Goal: Entertainment & Leisure: Consume media (video, audio)

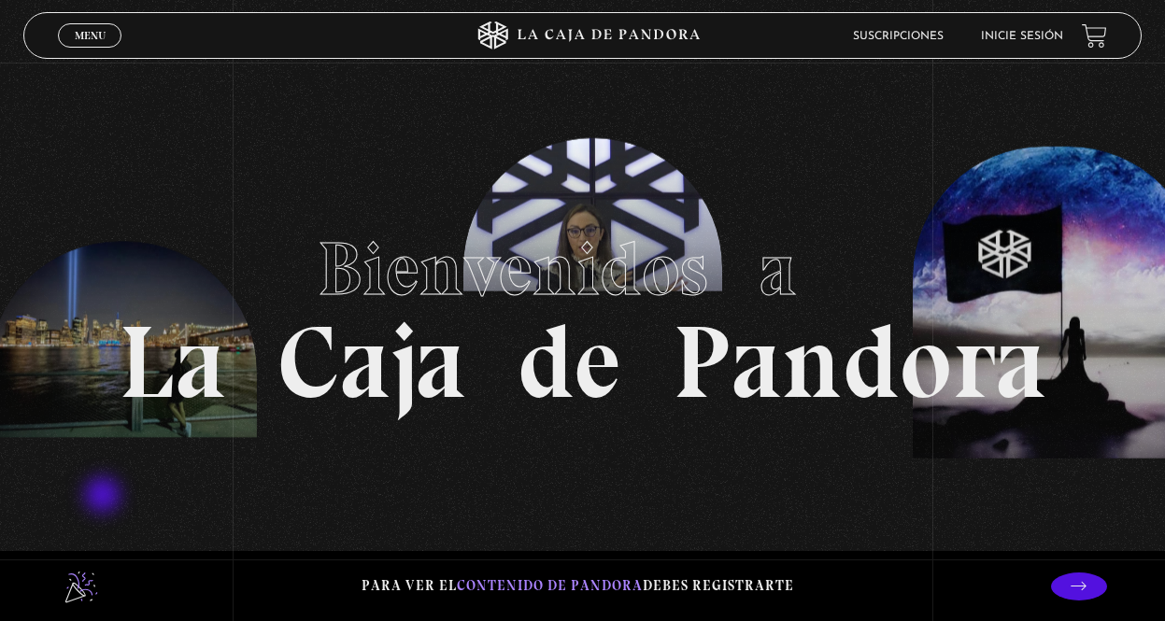
click at [95, 530] on section "Bienvenidos a La Caja de Pandora" at bounding box center [582, 310] width 1165 height 621
click at [723, 432] on section "Bienvenidos a La Caja de Pandora" at bounding box center [582, 310] width 1165 height 621
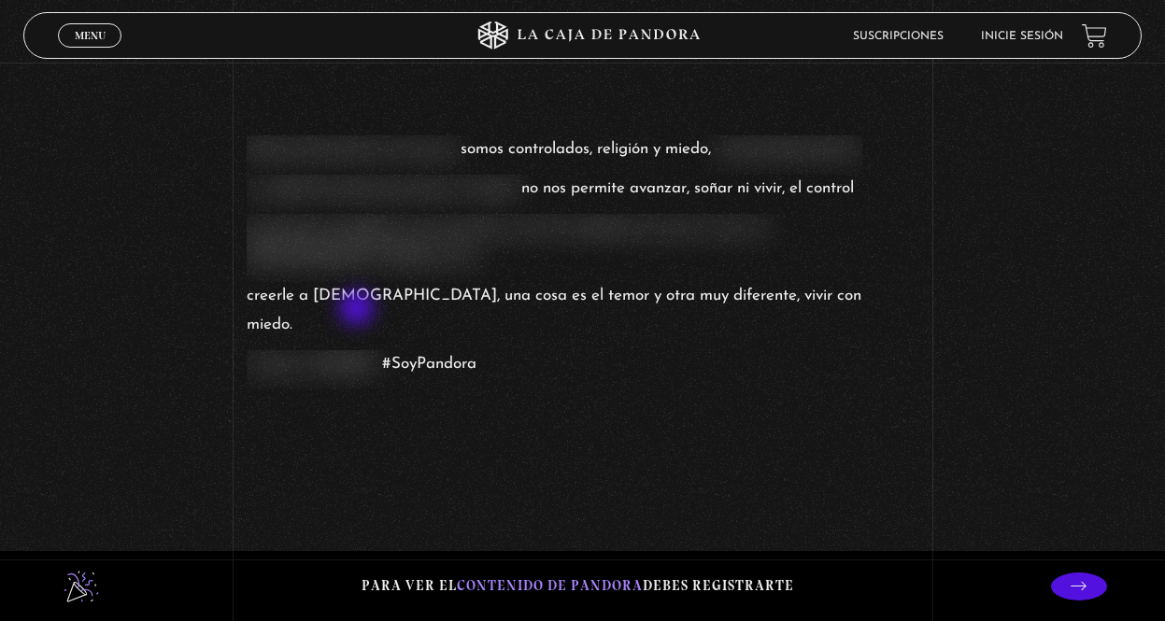
scroll to position [2055, 0]
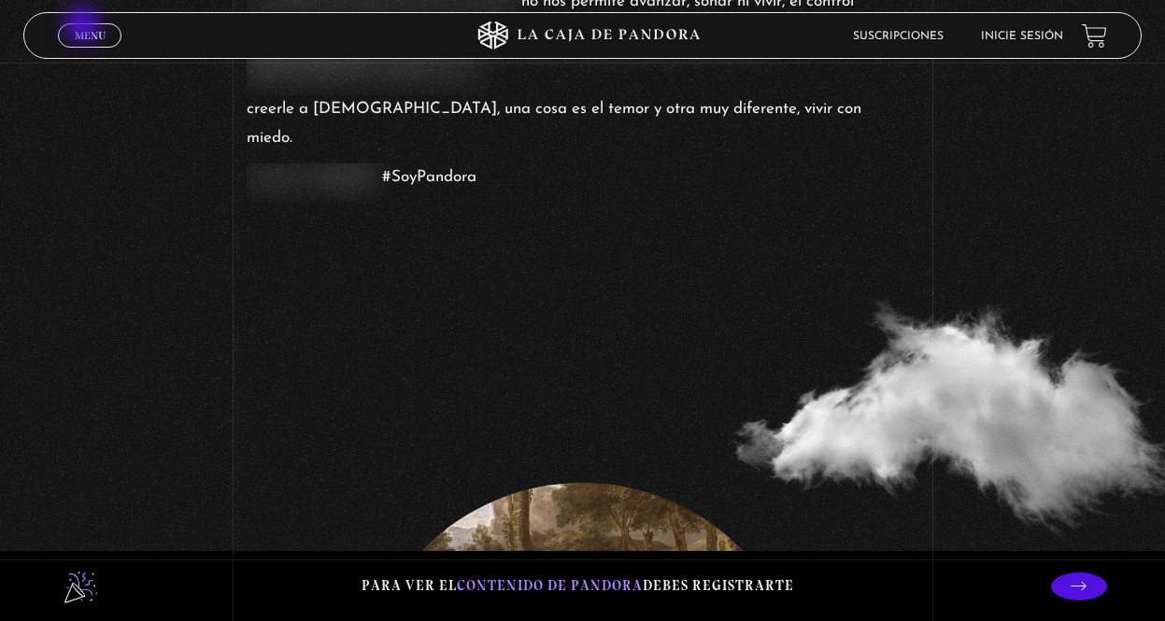
click at [84, 27] on link "Menu Cerrar" at bounding box center [90, 35] width 64 height 24
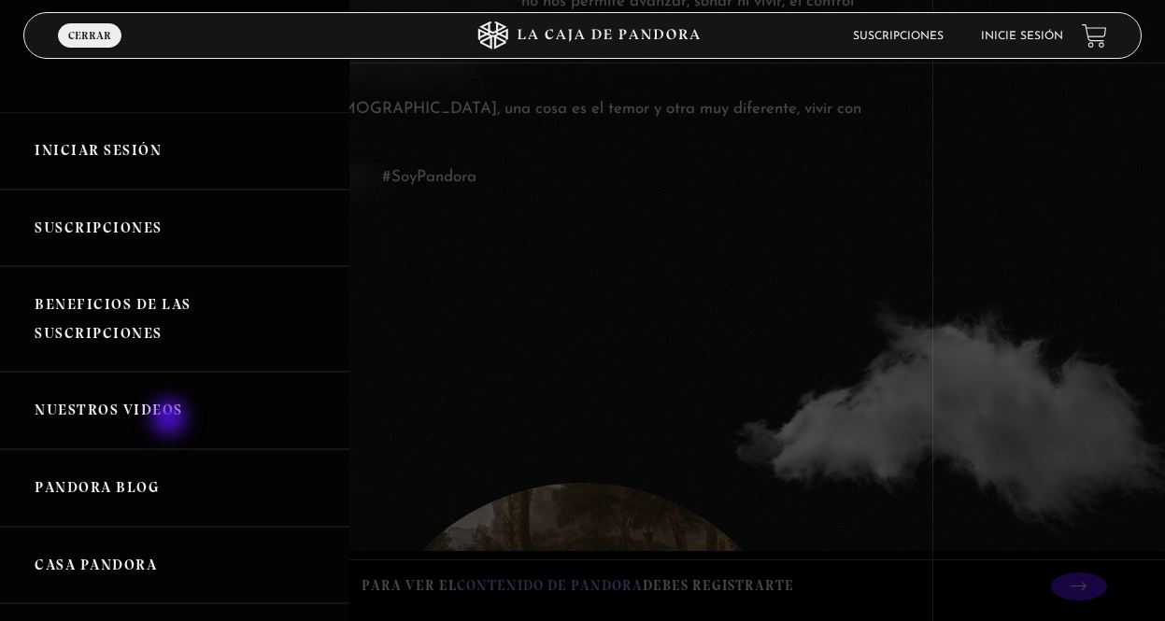
click at [171, 419] on link "Nuestros Videos" at bounding box center [174, 411] width 349 height 78
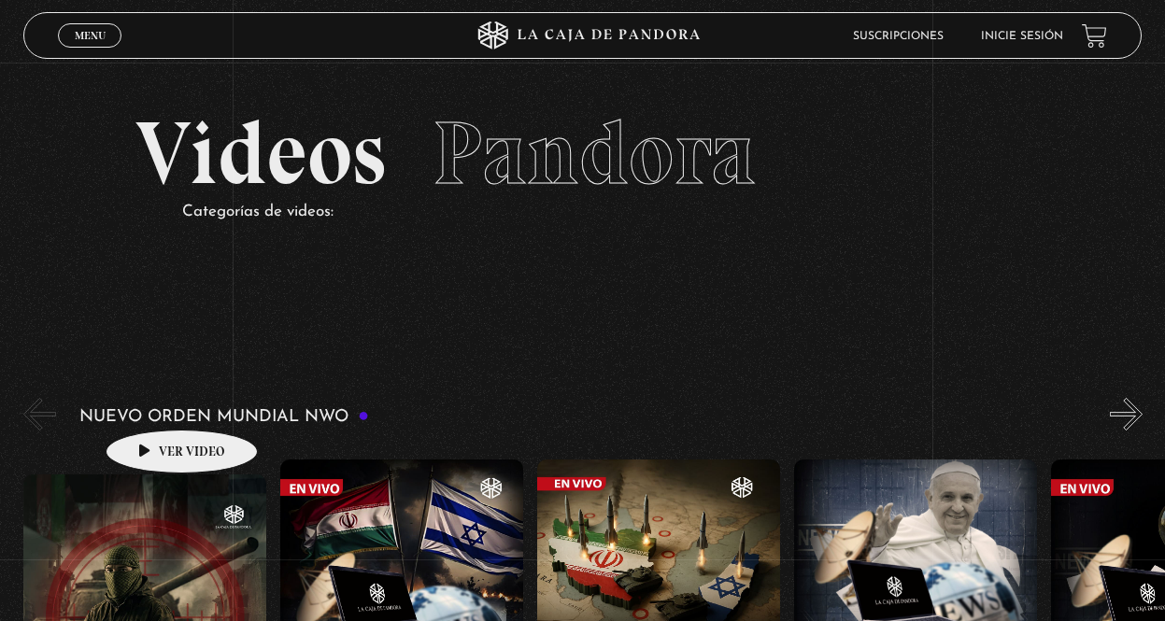
scroll to position [187, 0]
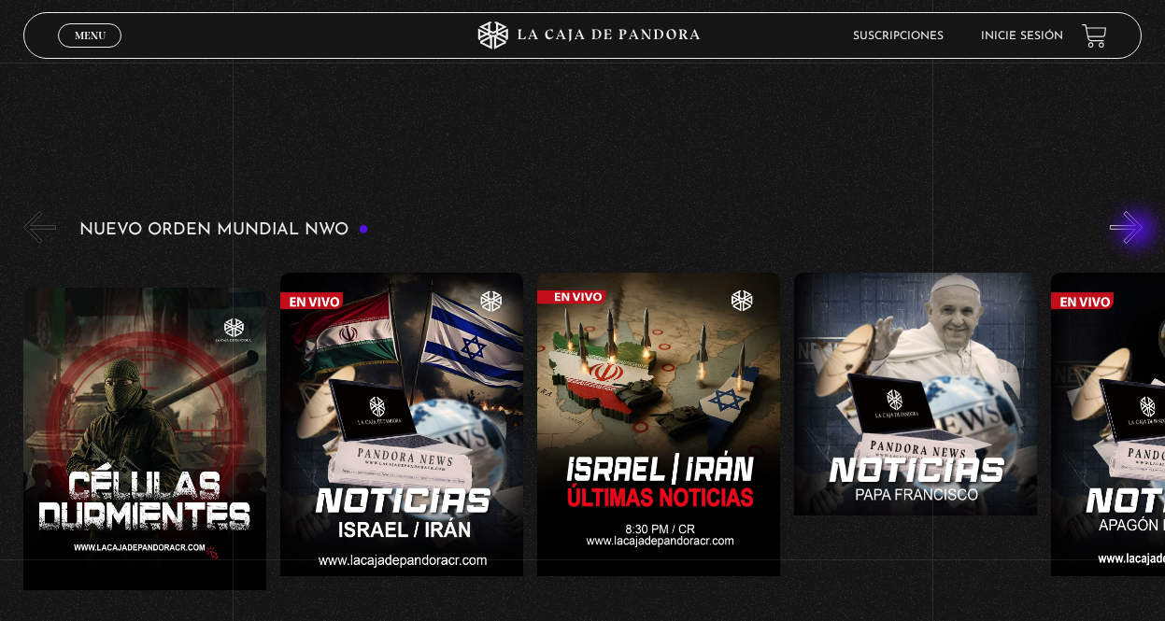
click at [1139, 229] on button "»" at bounding box center [1126, 227] width 33 height 33
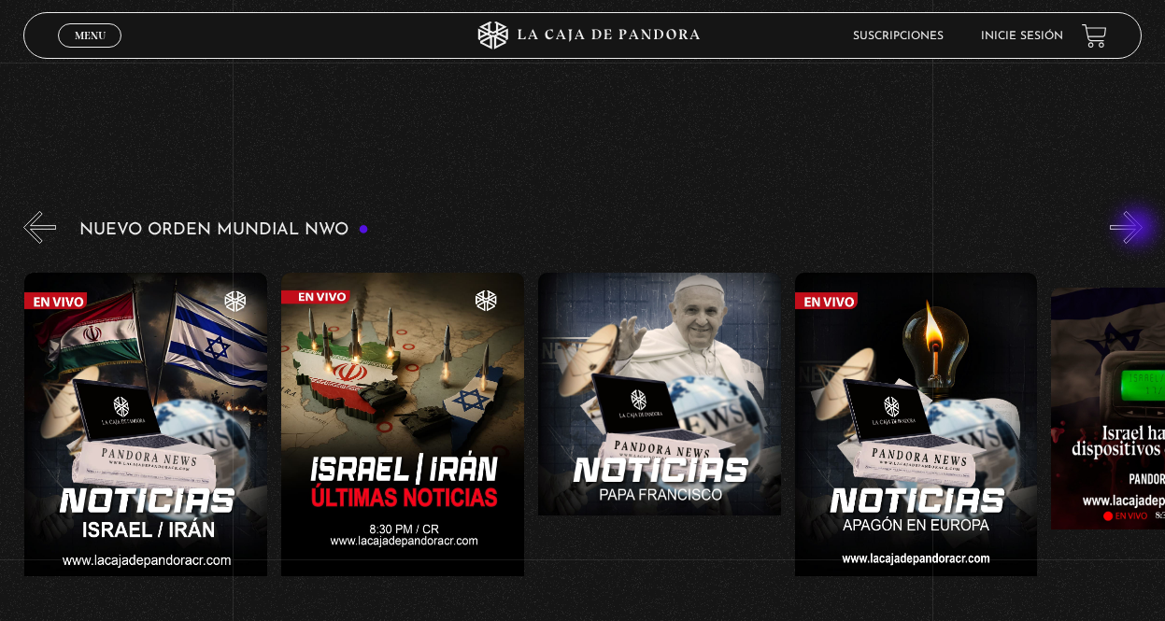
click at [1139, 229] on button "»" at bounding box center [1126, 227] width 33 height 33
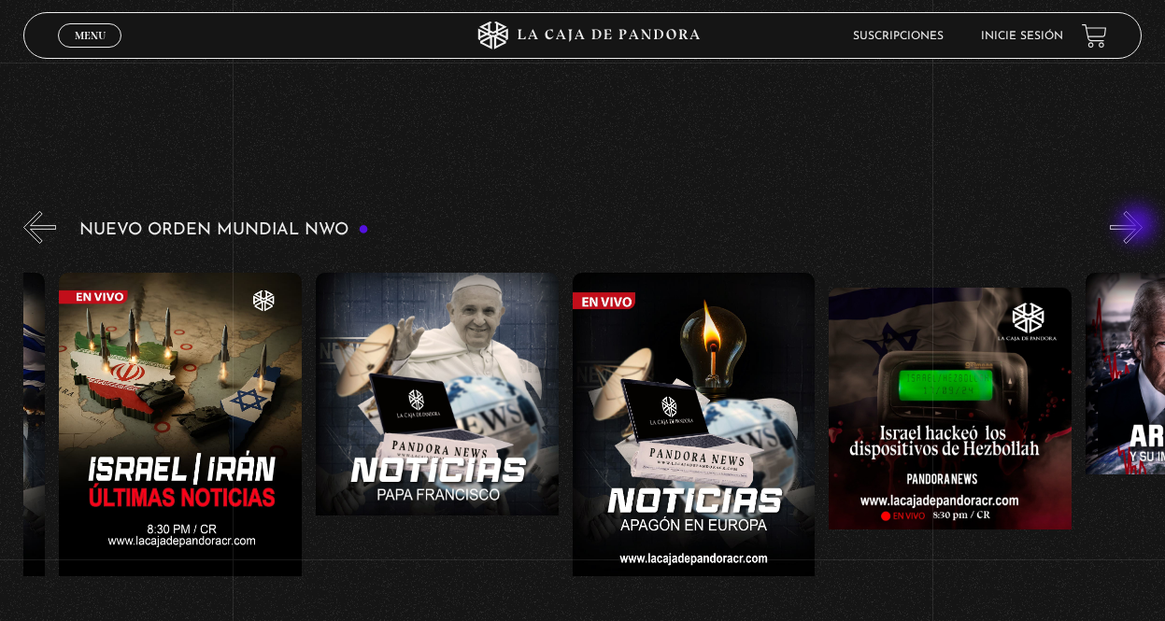
click at [1139, 226] on button "»" at bounding box center [1126, 227] width 33 height 33
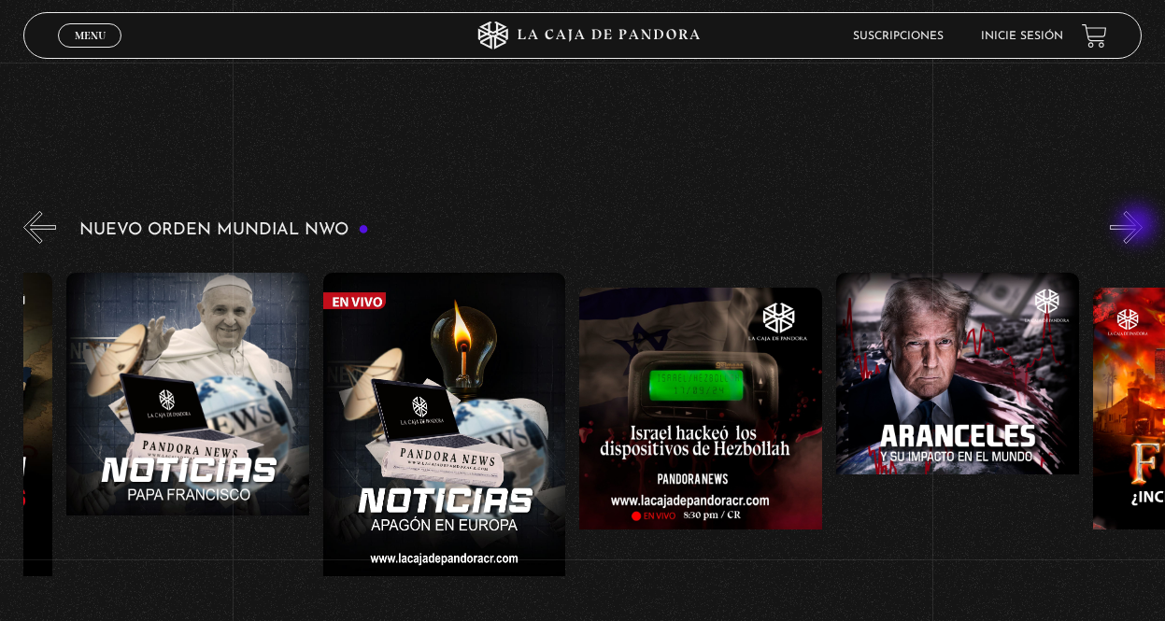
click at [1139, 226] on button "»" at bounding box center [1126, 227] width 33 height 33
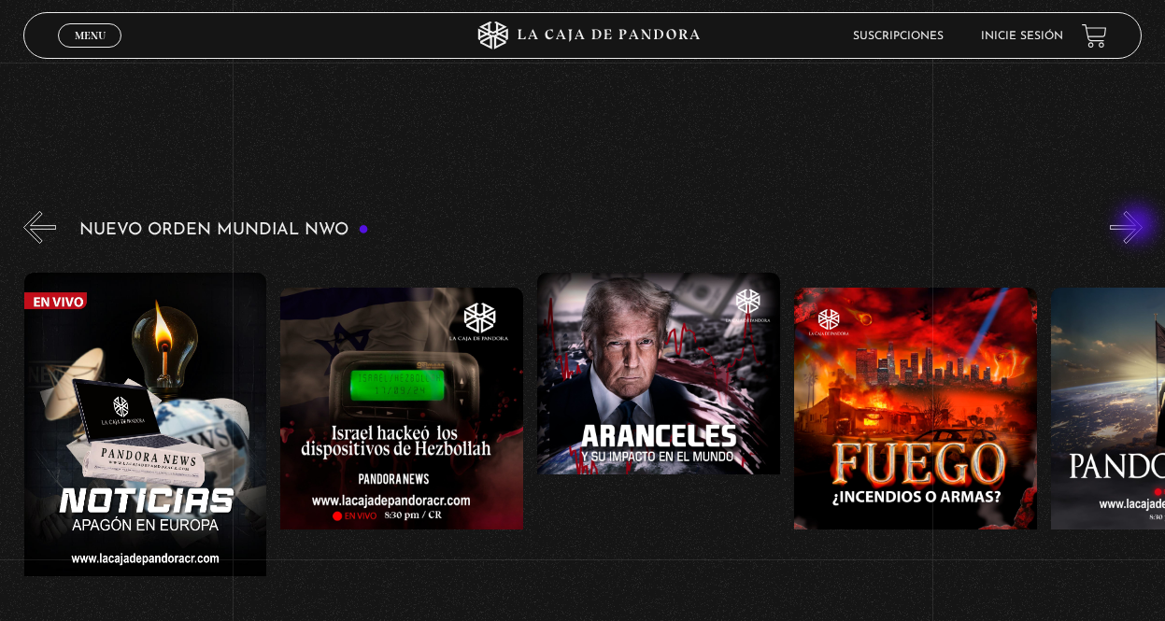
click at [1139, 226] on button "»" at bounding box center [1126, 227] width 33 height 33
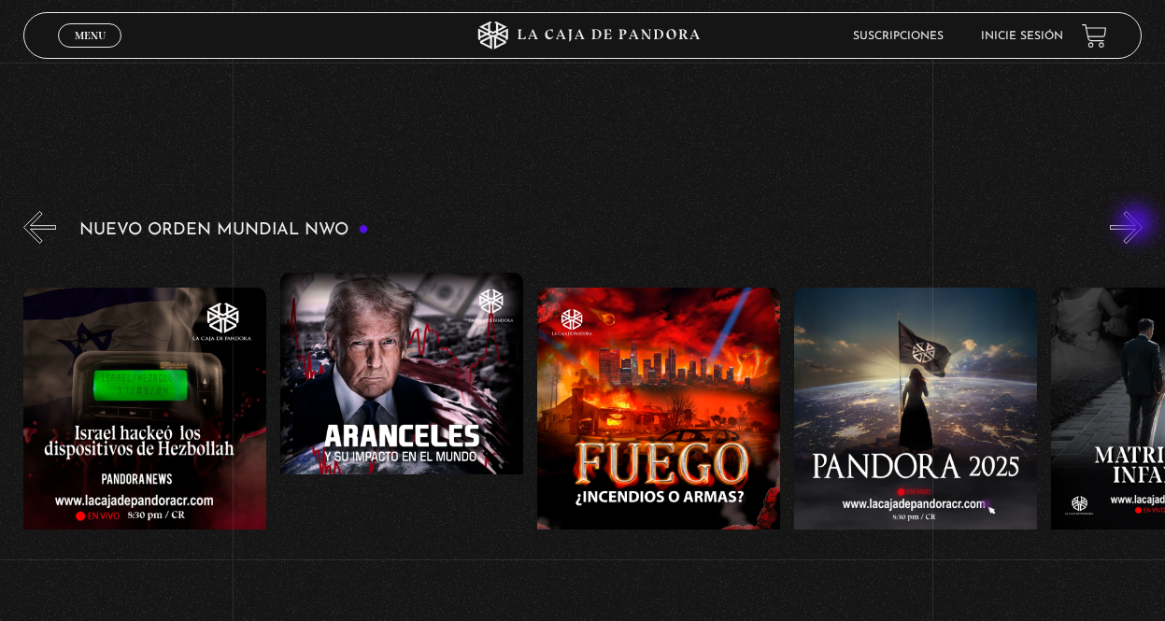
click at [1138, 225] on button "»" at bounding box center [1126, 227] width 33 height 33
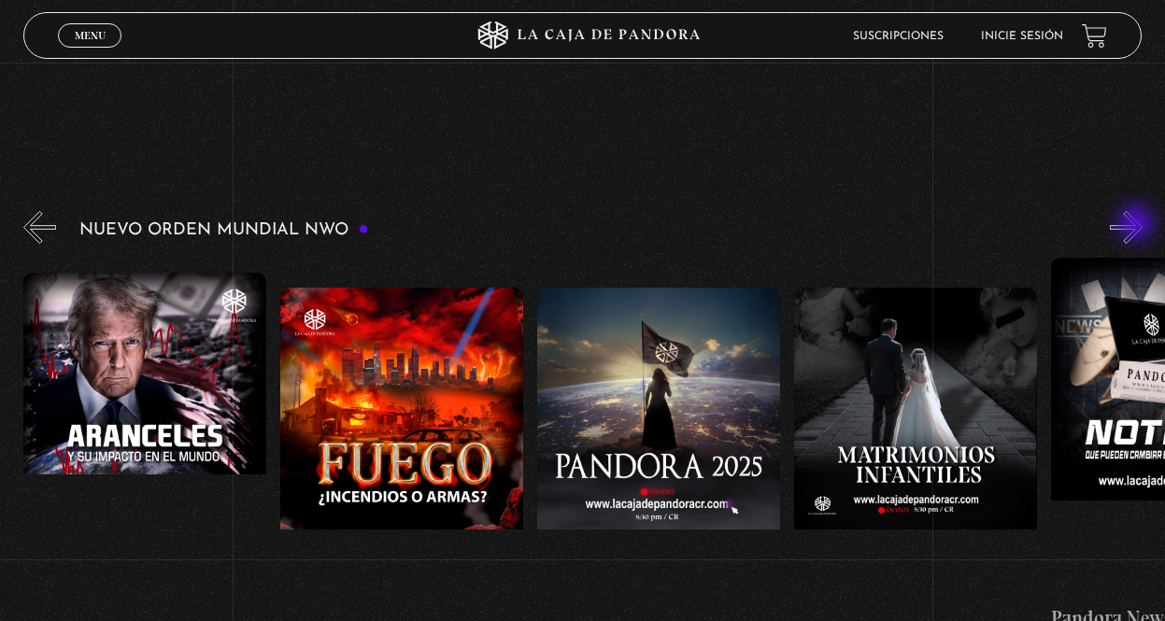
click at [1138, 225] on button "»" at bounding box center [1126, 227] width 33 height 33
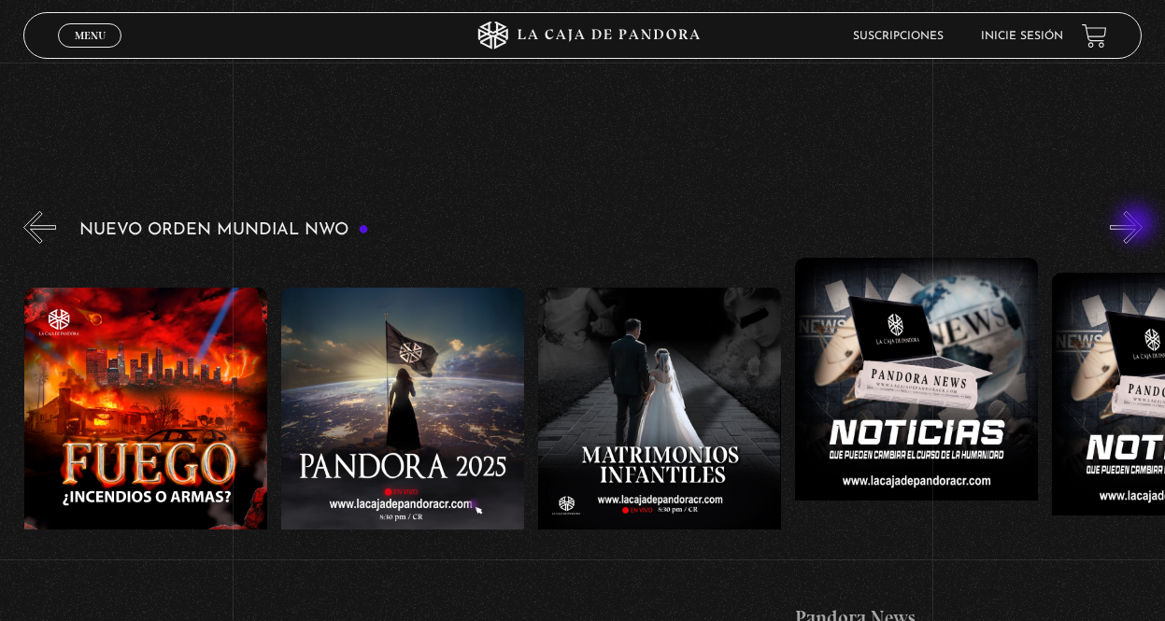
click at [1138, 225] on button "»" at bounding box center [1126, 227] width 33 height 33
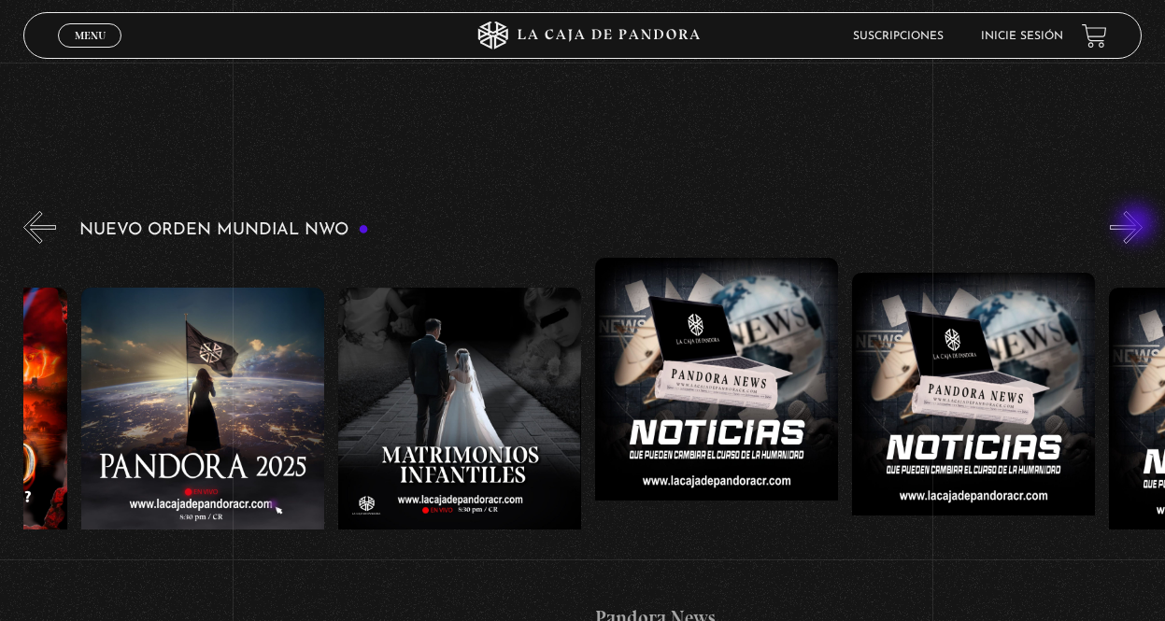
click at [1138, 225] on button "»" at bounding box center [1126, 227] width 33 height 33
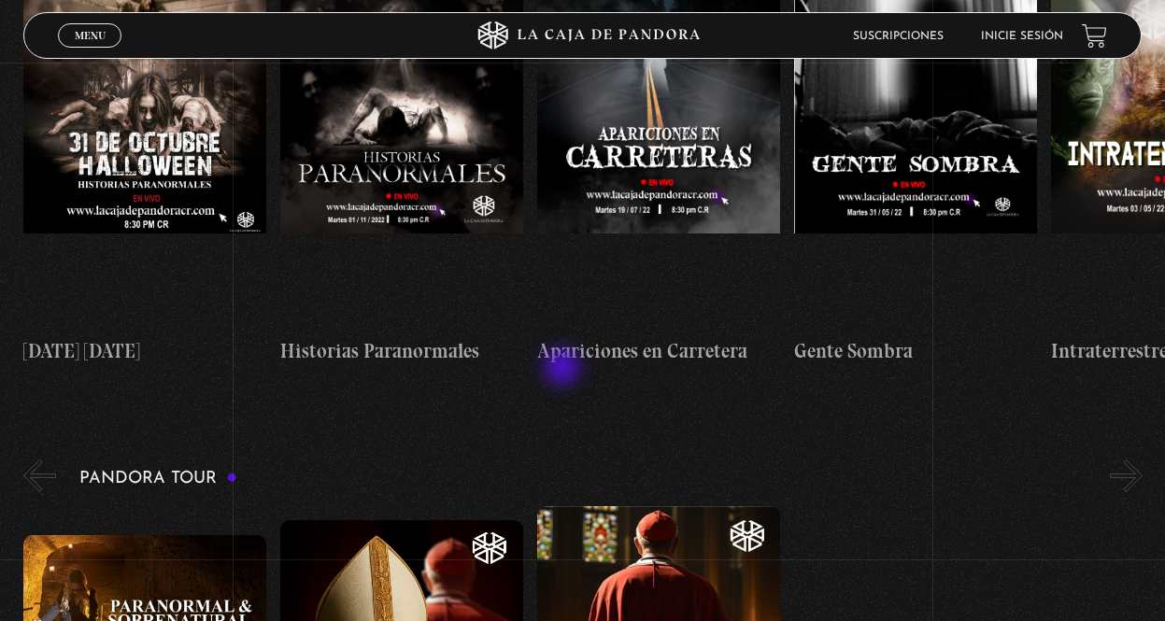
scroll to position [841, 0]
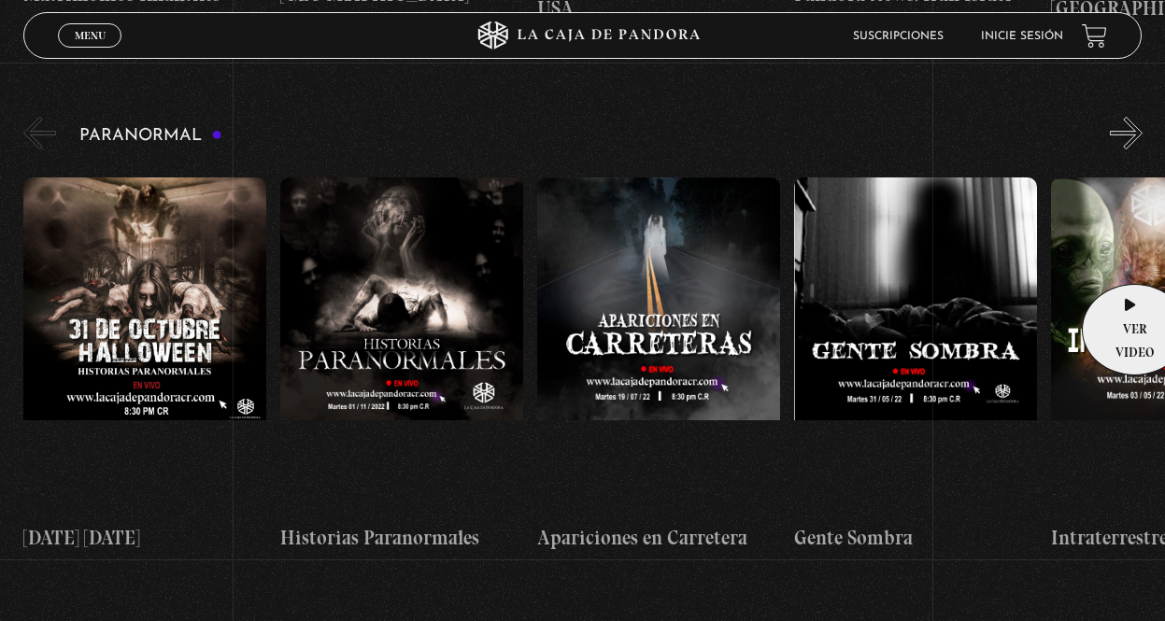
click at [1124, 232] on figure at bounding box center [1172, 345] width 243 height 336
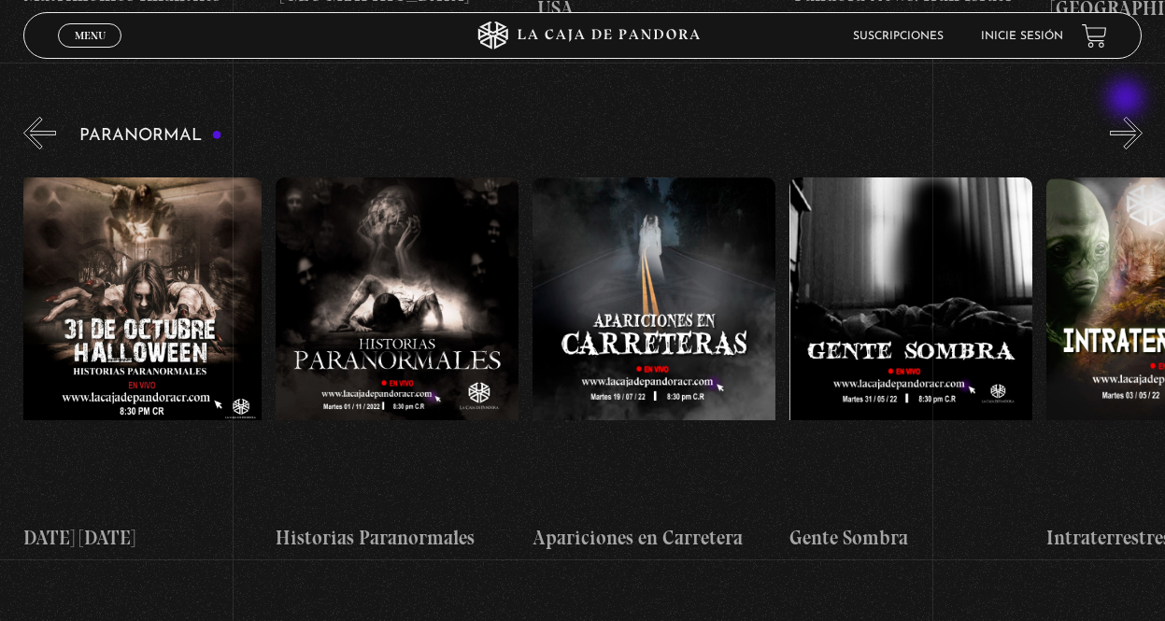
click at [1127, 117] on button "»" at bounding box center [1126, 133] width 33 height 33
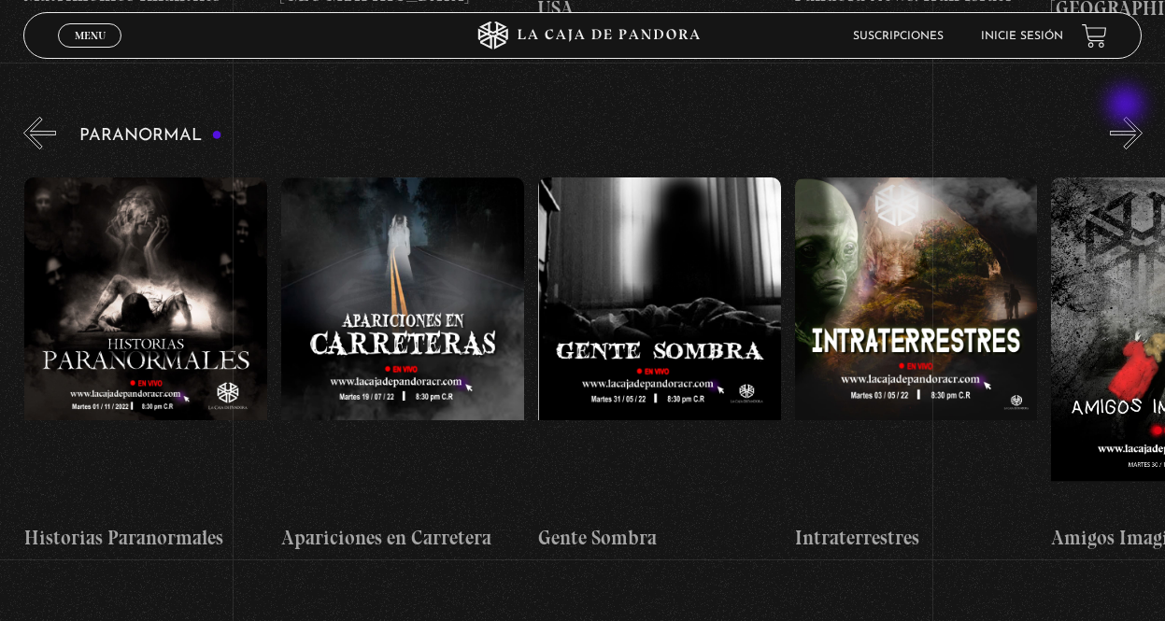
click at [1127, 117] on button "»" at bounding box center [1126, 133] width 33 height 33
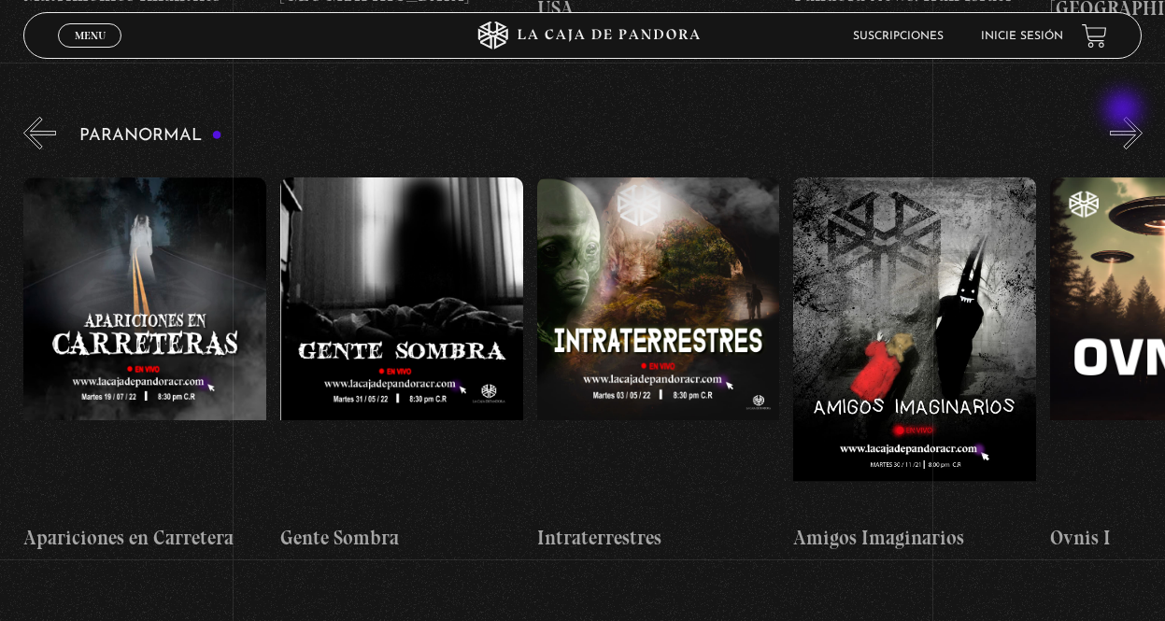
click at [1125, 117] on button "»" at bounding box center [1126, 133] width 33 height 33
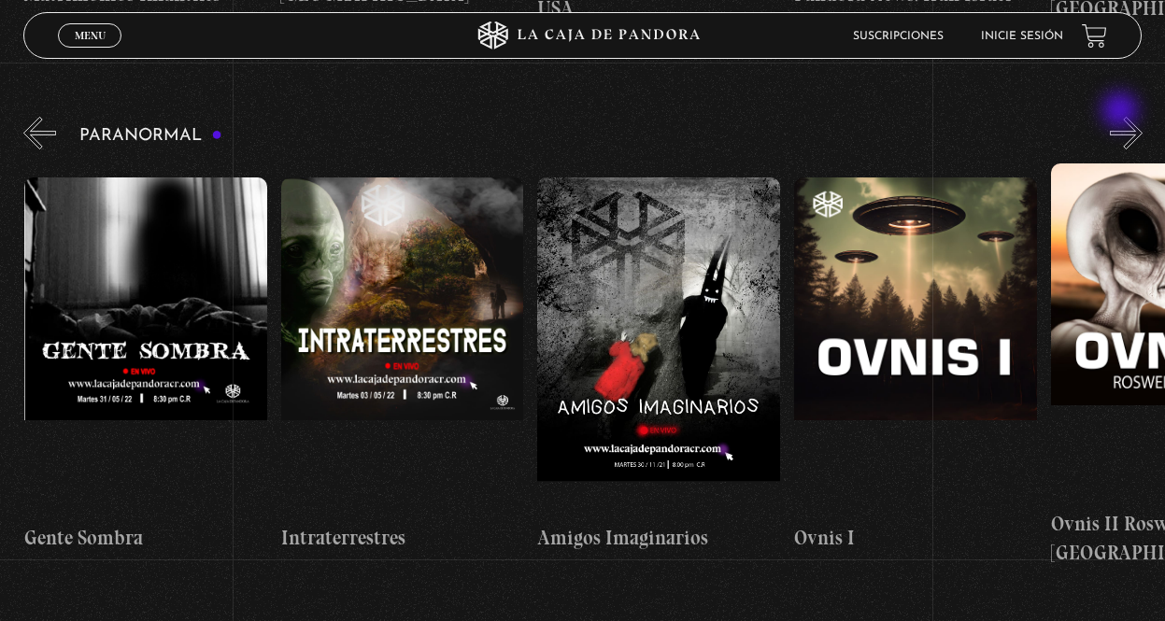
click at [1122, 113] on div "Paranormal [DATE] [DATE] Historias Paranormales Apariciones en Carretera Gente …" at bounding box center [593, 340] width 1141 height 455
click at [1115, 117] on div "Paranormal [DATE] [DATE] Historias Paranormales Apariciones en Carretera Gente …" at bounding box center [593, 340] width 1141 height 455
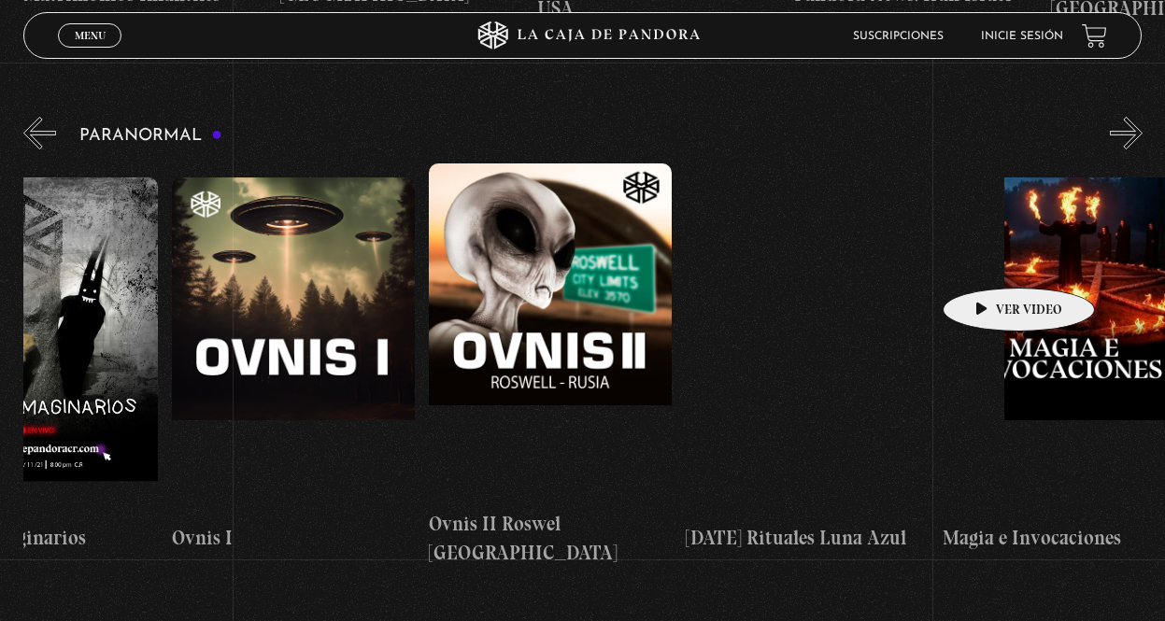
scroll to position [0, 1669]
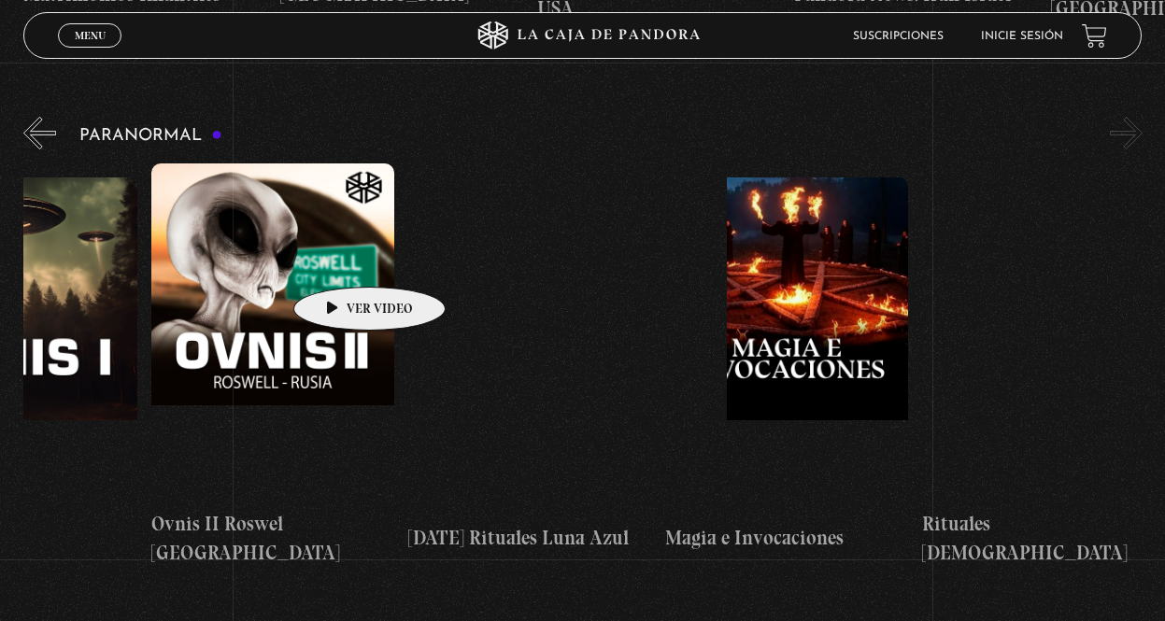
drag, startPoint x: 1032, startPoint y: 244, endPoint x: 340, endPoint y: 259, distance: 692.3
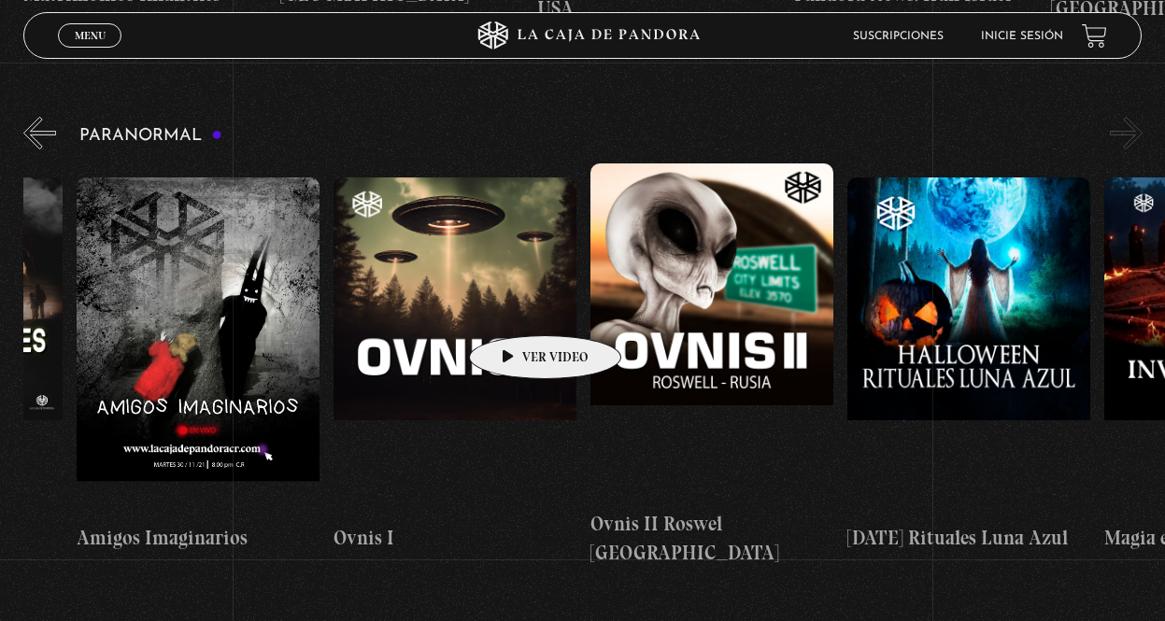
drag, startPoint x: 997, startPoint y: 242, endPoint x: 763, endPoint y: 498, distance: 346.5
click at [714, 505] on div "[DATE] [DATE] Historias Paranormales Apariciones en Carretera Gente Sombra Intr…" at bounding box center [205, 365] width 2825 height 404
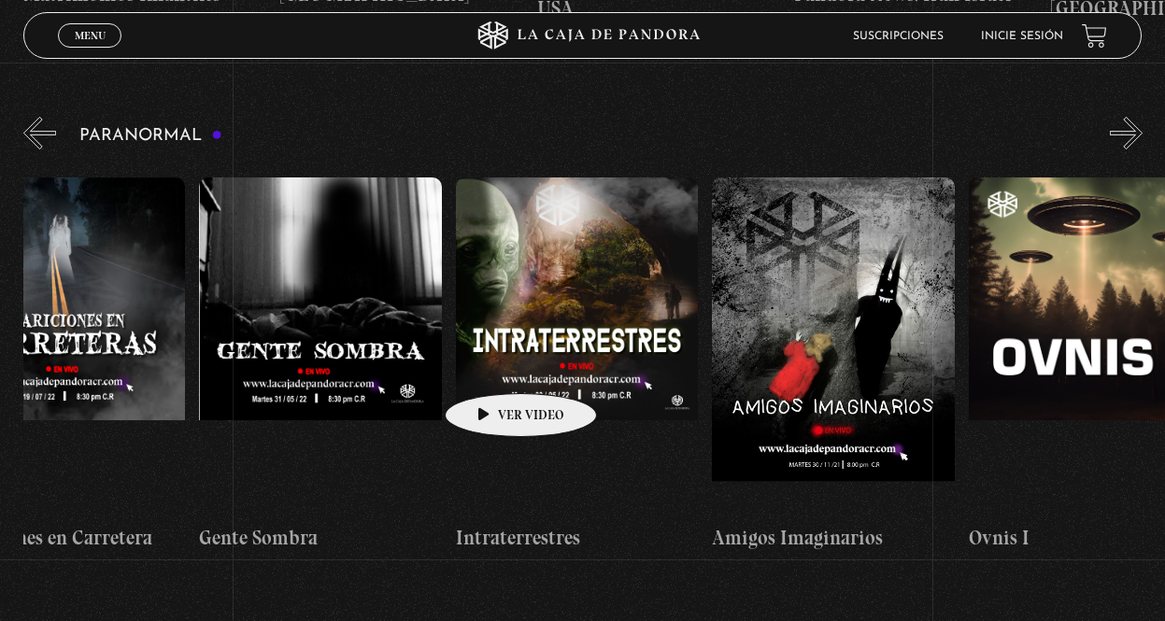
scroll to position [0, 0]
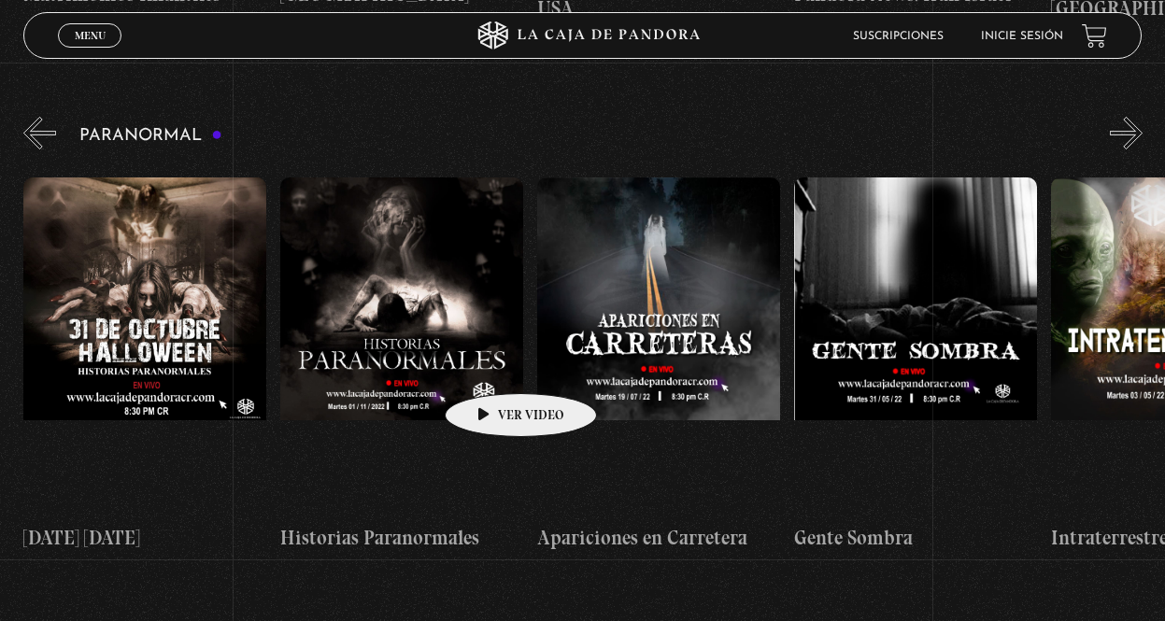
drag, startPoint x: 500, startPoint y: 365, endPoint x: 993, endPoint y: 338, distance: 493.9
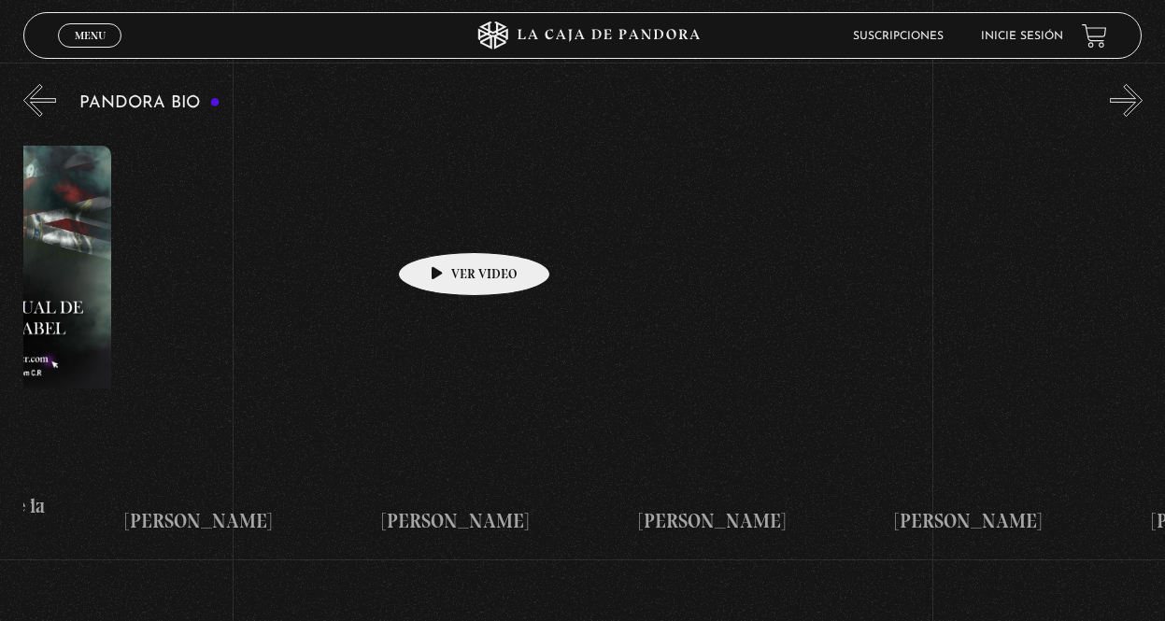
scroll to position [0, 2756]
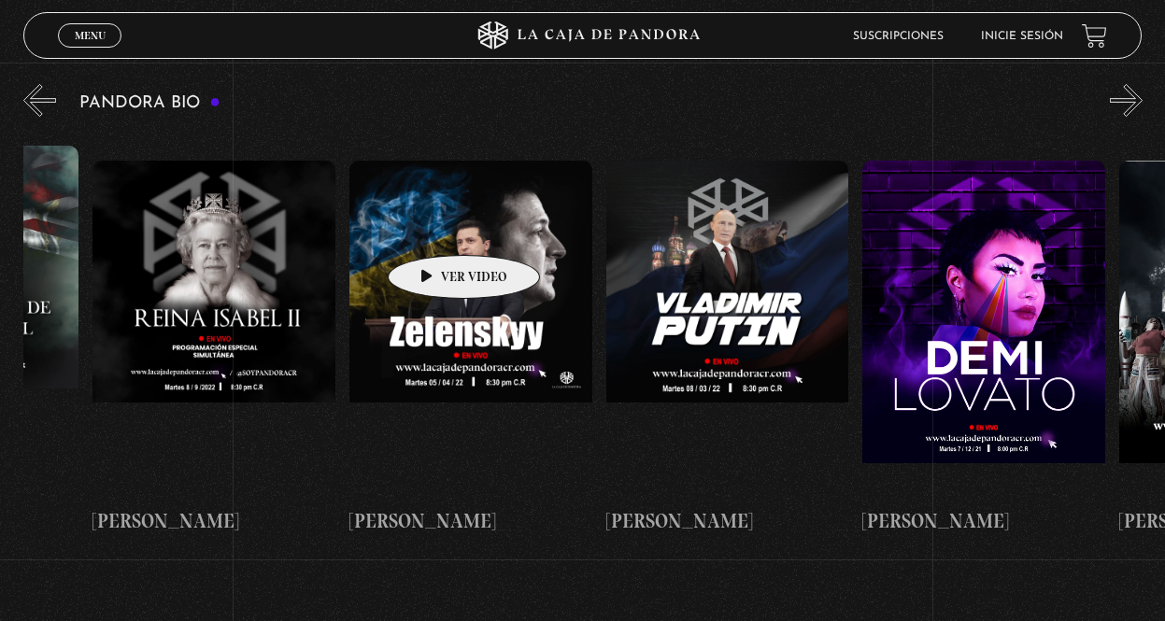
drag, startPoint x: 985, startPoint y: 245, endPoint x: 434, endPoint y: 227, distance: 551.4
click at [434, 227] on div "Papa [PERSON_NAME] X [PERSON_NAME] [PERSON_NAME] Dalai Lama Canserbero [PERSON_…" at bounding box center [349, 348] width 6162 height 434
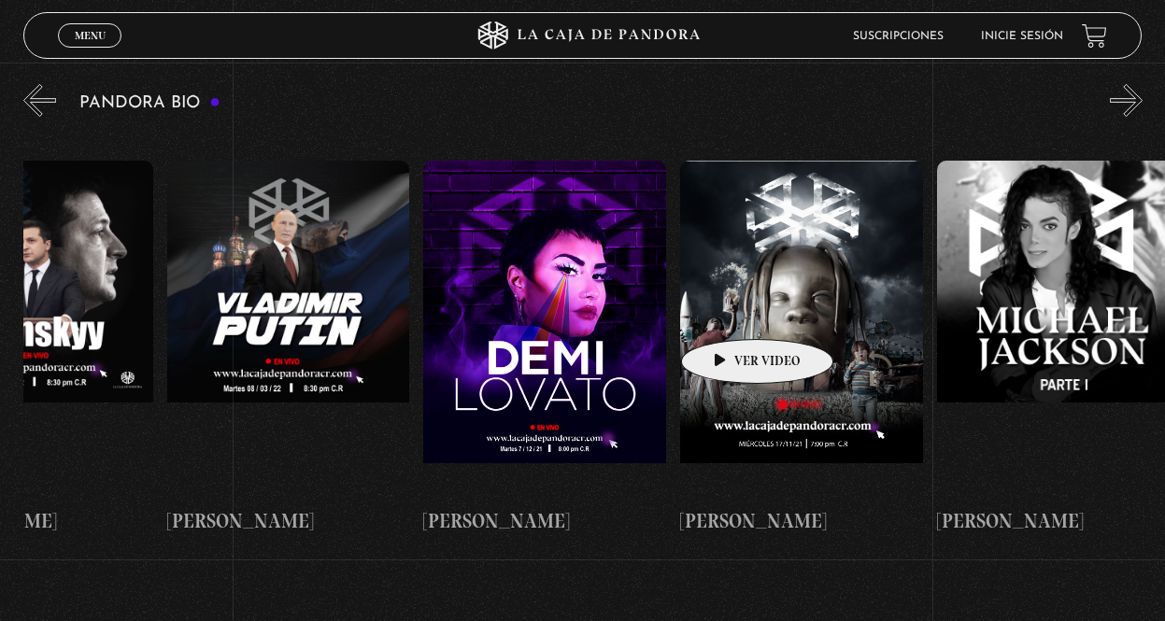
drag, startPoint x: 955, startPoint y: 303, endPoint x: 969, endPoint y: 318, distance: 20.5
click at [666, 319] on figure at bounding box center [544, 329] width 243 height 336
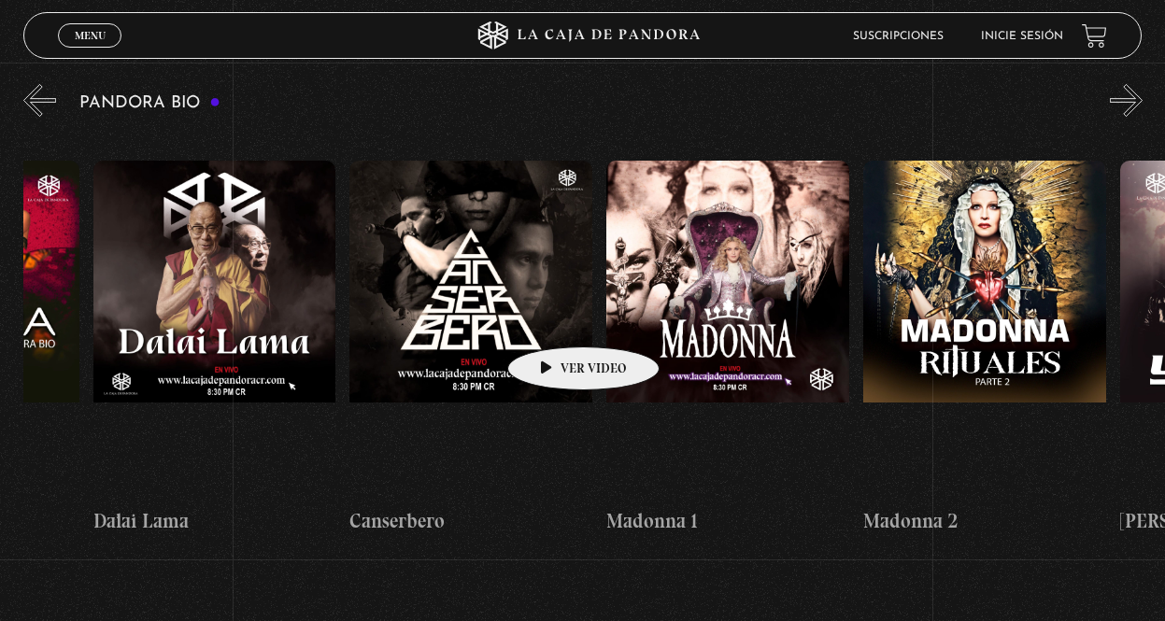
scroll to position [0, 915]
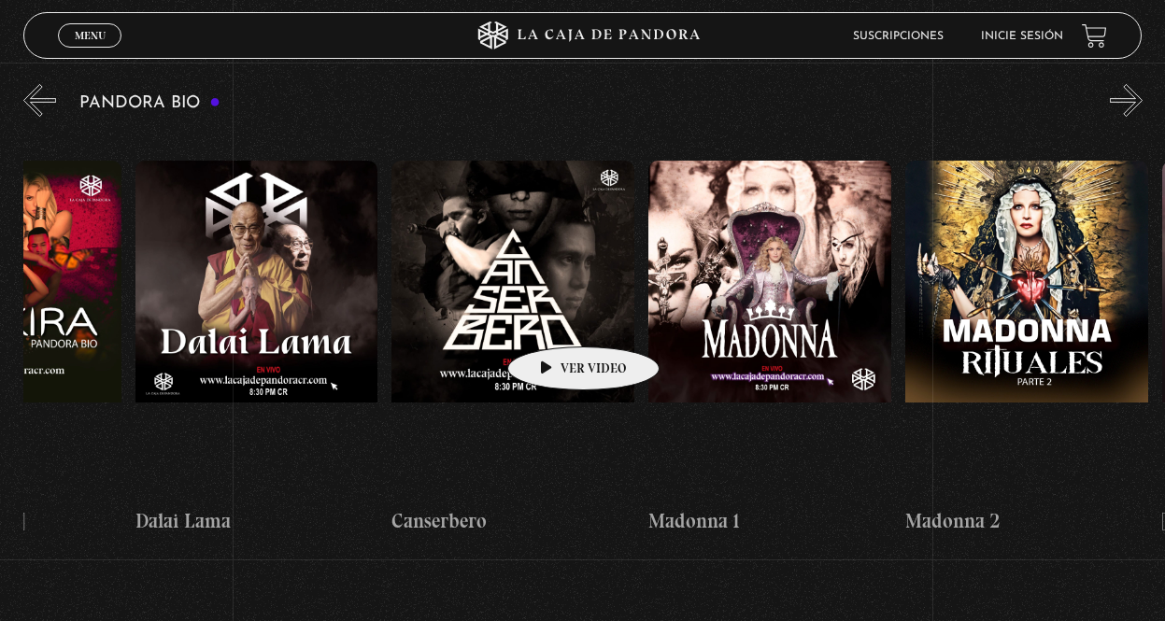
drag, startPoint x: 199, startPoint y: 281, endPoint x: 554, endPoint y: 319, distance: 356.9
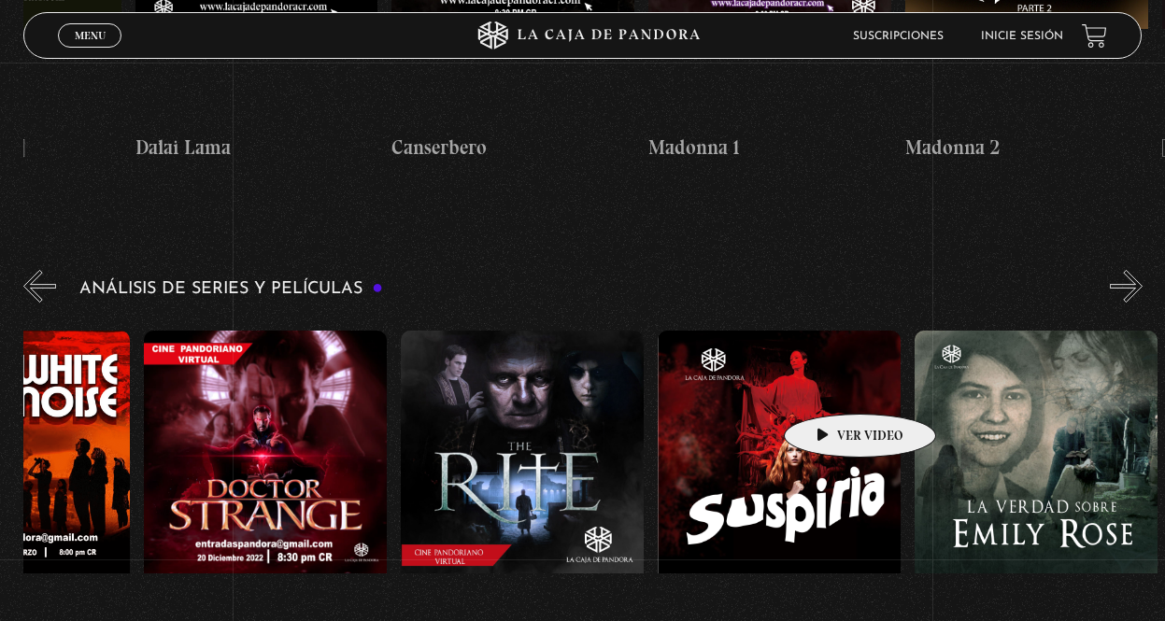
scroll to position [0, 2368]
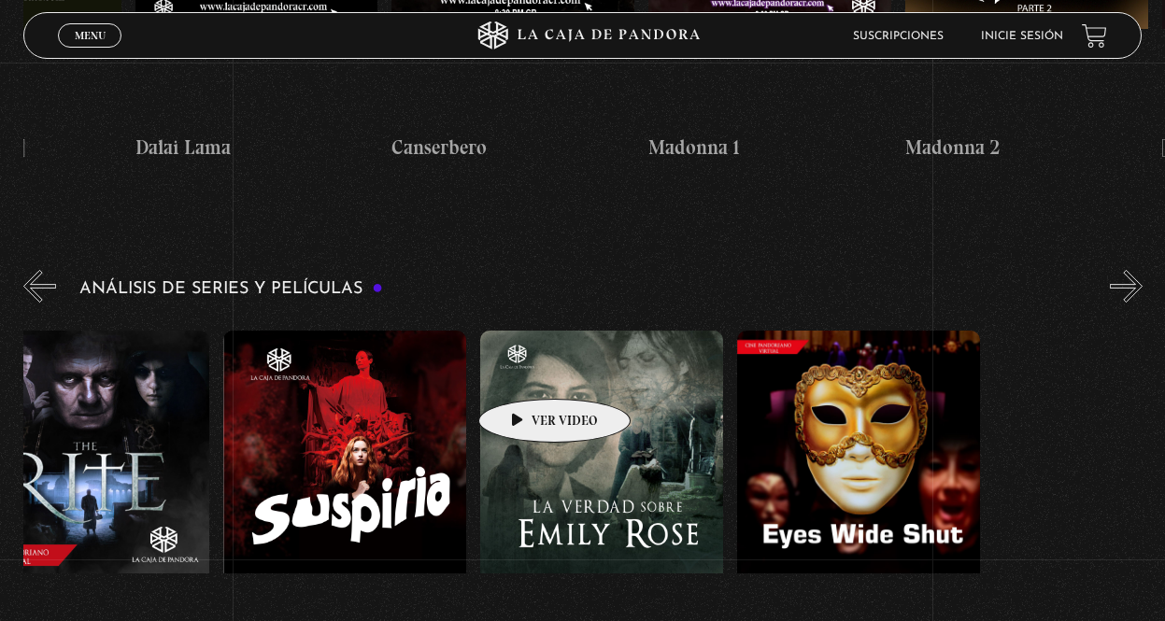
drag, startPoint x: 847, startPoint y: 386, endPoint x: 525, endPoint y: 371, distance: 322.6
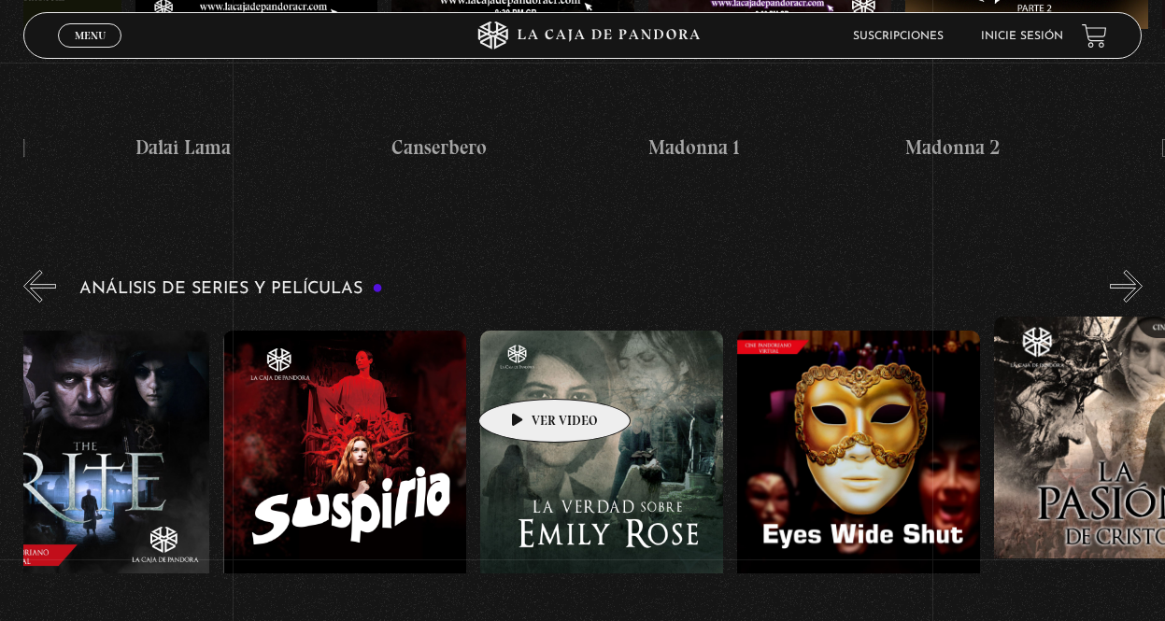
click at [525, 371] on div "El Conjuro Conclave Greenland – Meteoritos Mi Otra Yo Dejar el Mundo Atrás [DAT…" at bounding box center [607, 519] width 5905 height 404
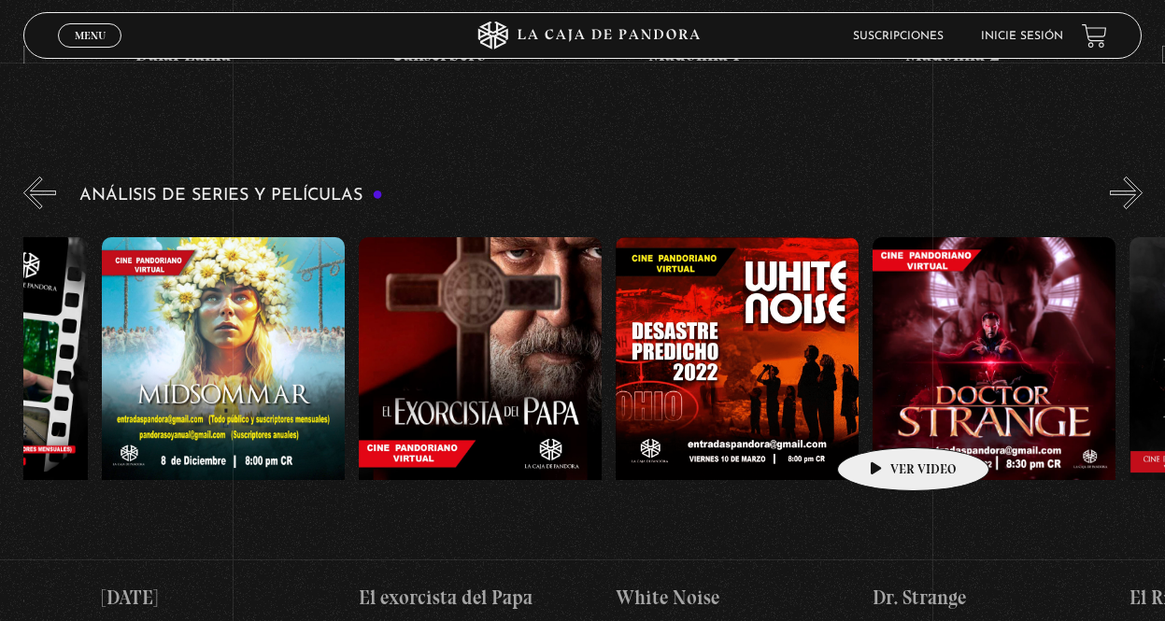
scroll to position [0, 1093]
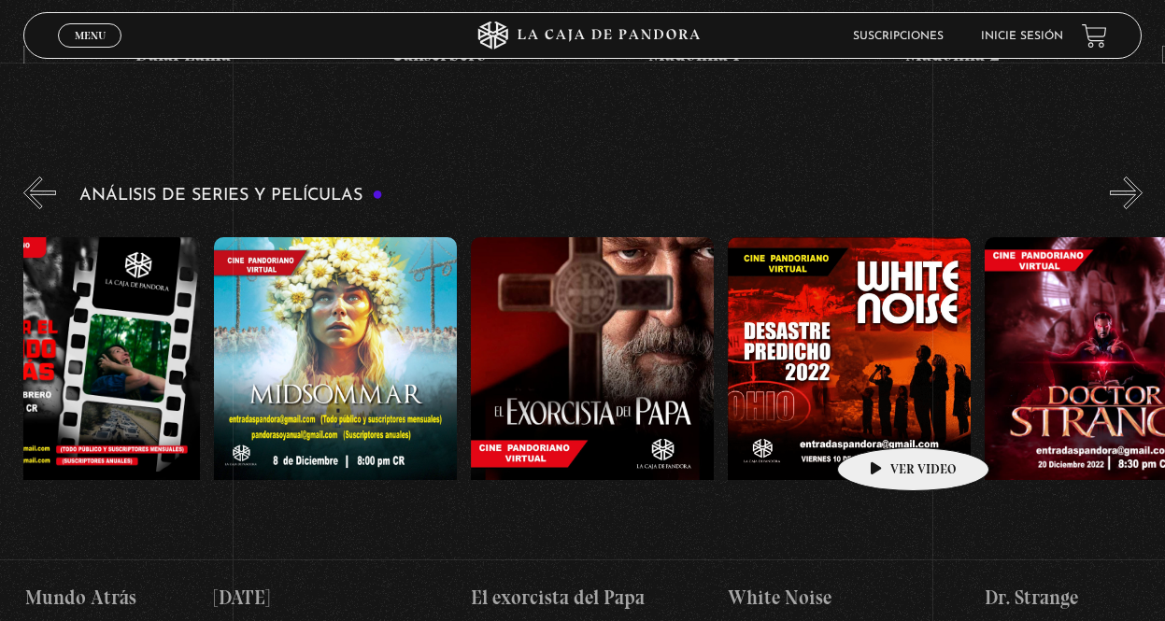
drag, startPoint x: 993, startPoint y: 332, endPoint x: 956, endPoint y: 419, distance: 95.1
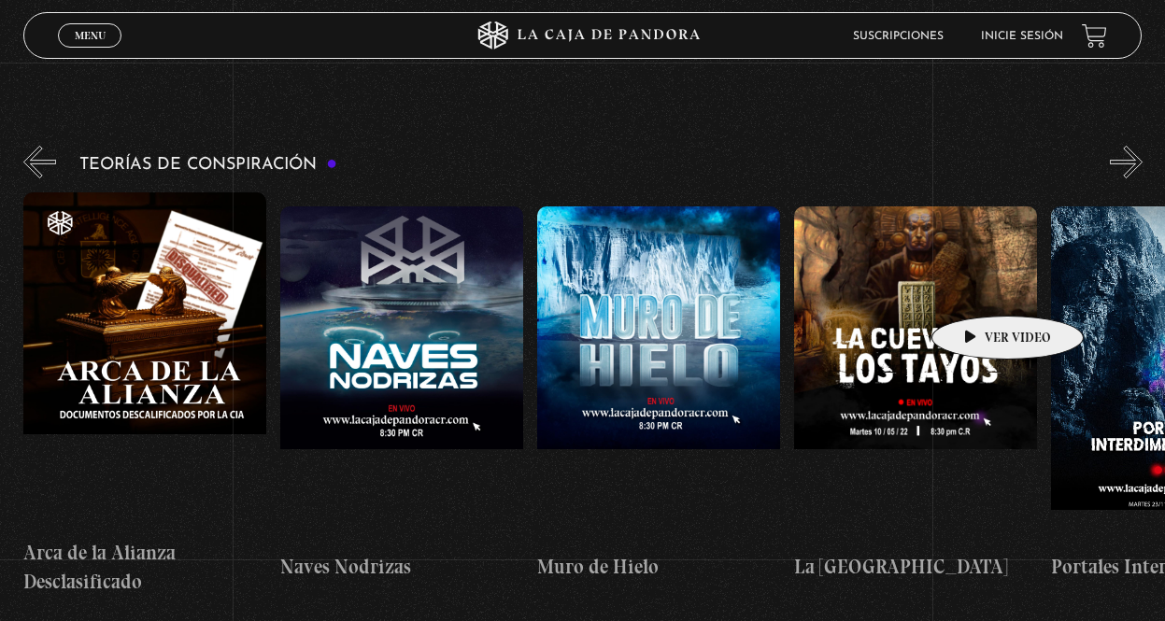
scroll to position [0, 642]
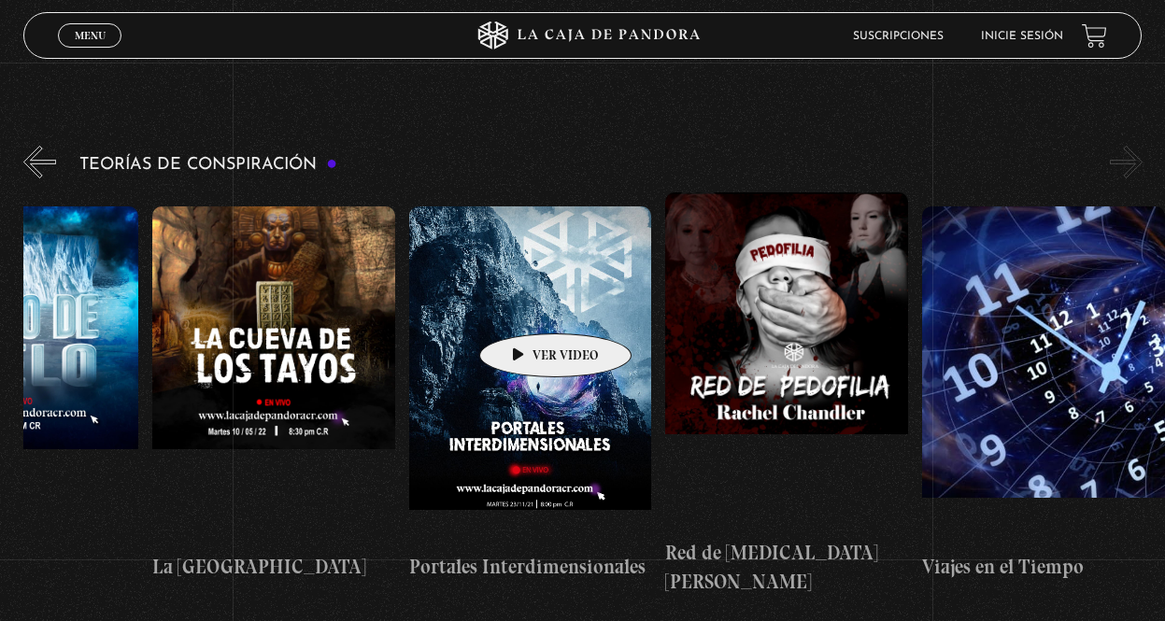
drag, startPoint x: 967, startPoint y: 288, endPoint x: 482, endPoint y: 305, distance: 485.1
click at [482, 305] on div "Arca de la Alianza Desclasificado Naves Nodrizas Muro de Hielo La Cueva de los …" at bounding box center [280, 394] width 1797 height 404
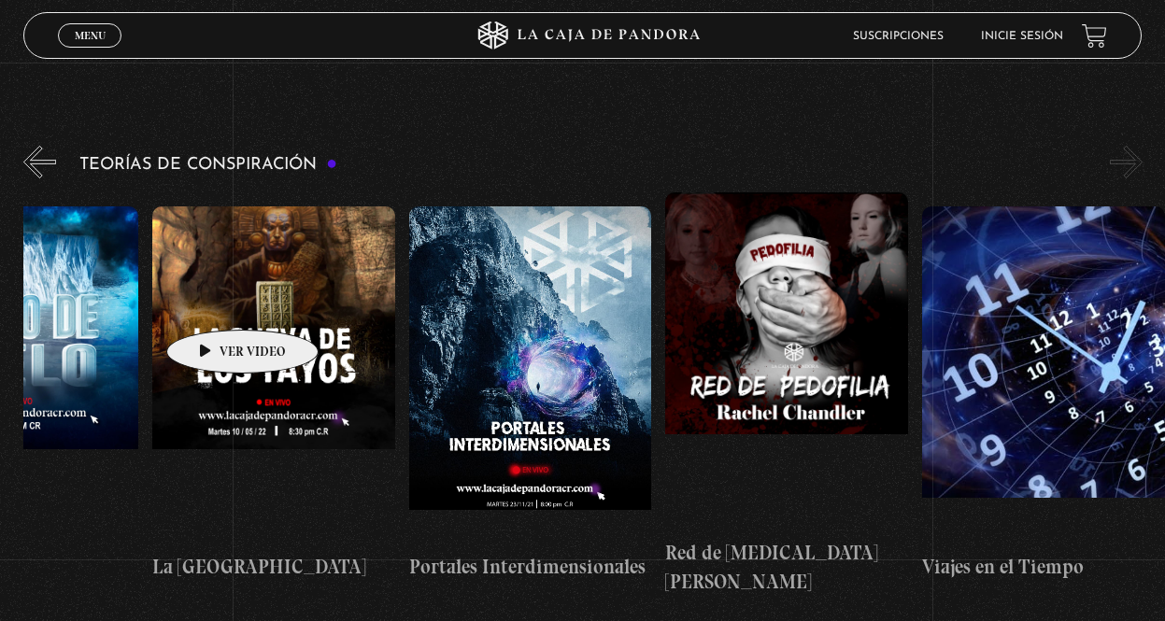
drag, startPoint x: 1012, startPoint y: 307, endPoint x: 213, endPoint y: 302, distance: 798.7
click at [213, 302] on div "Arca de la Alianza Desclasificado Naves Nodrizas Muro de Hielo La Cueva de los …" at bounding box center [280, 394] width 1797 height 404
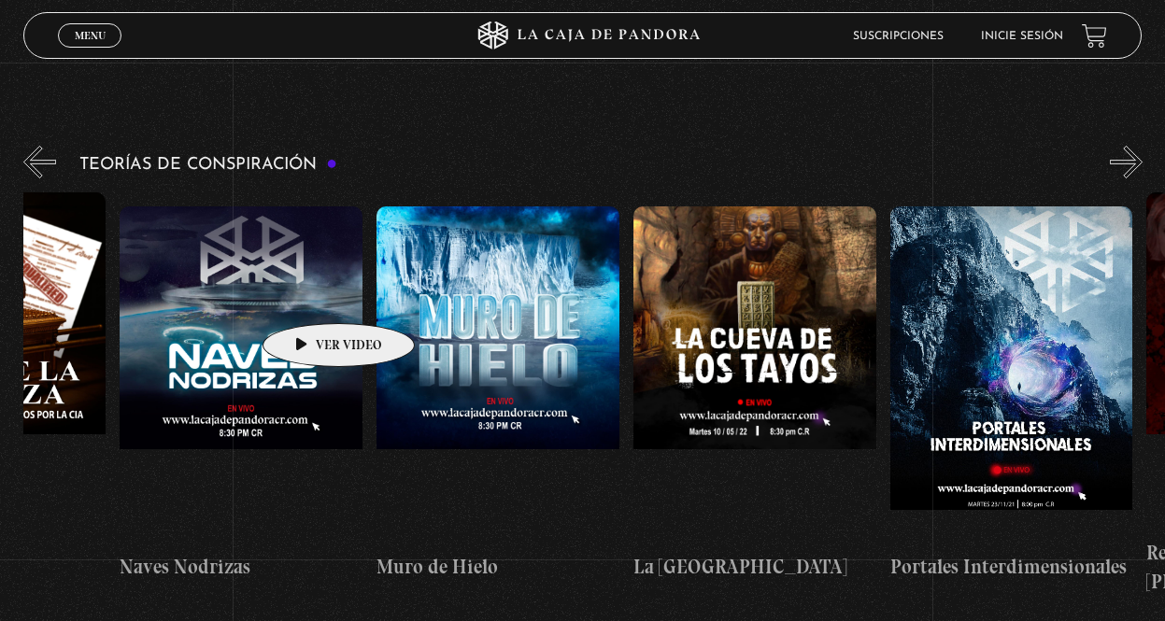
scroll to position [0, 0]
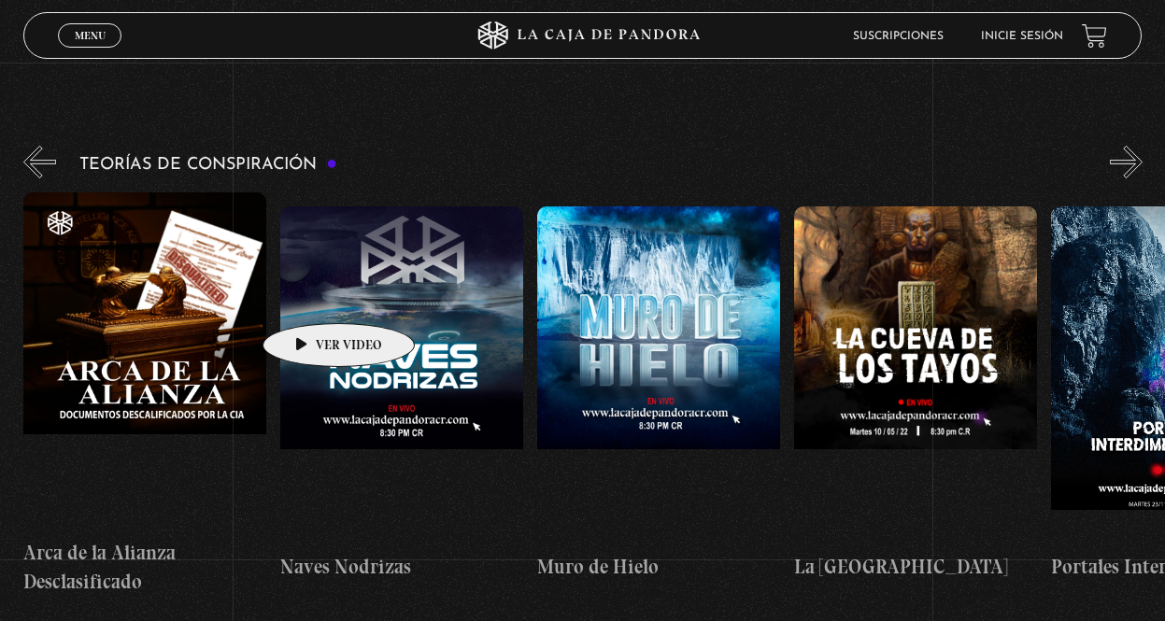
drag, startPoint x: 213, startPoint y: 302, endPoint x: 830, endPoint y: 324, distance: 617.8
click at [830, 324] on figure at bounding box center [915, 374] width 243 height 336
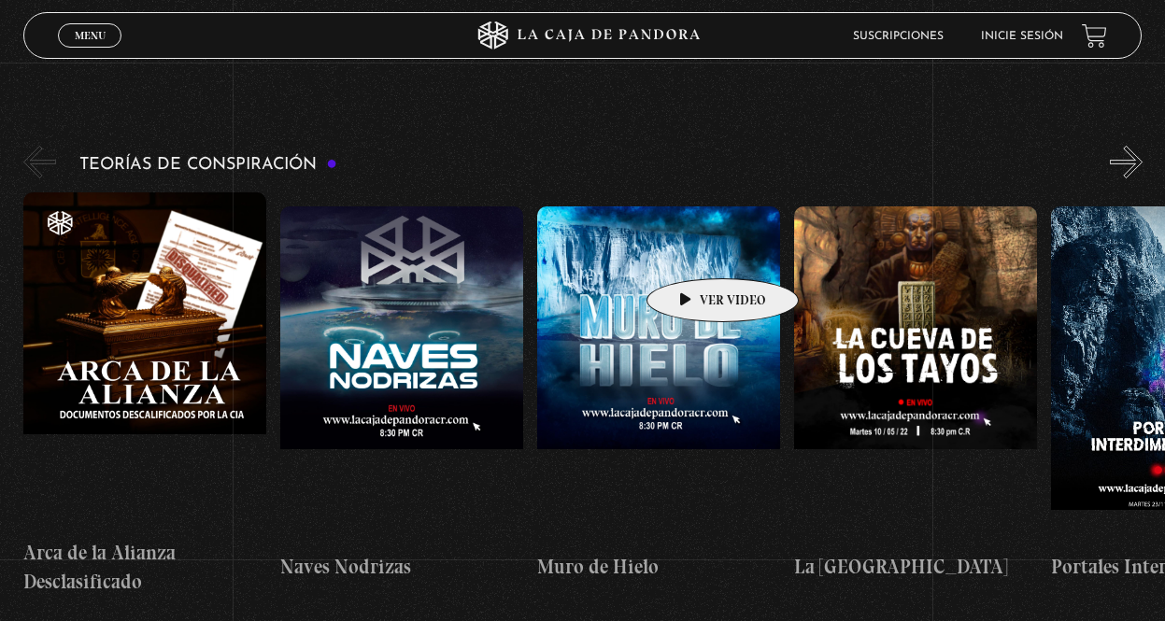
click at [693, 250] on figure at bounding box center [658, 374] width 243 height 336
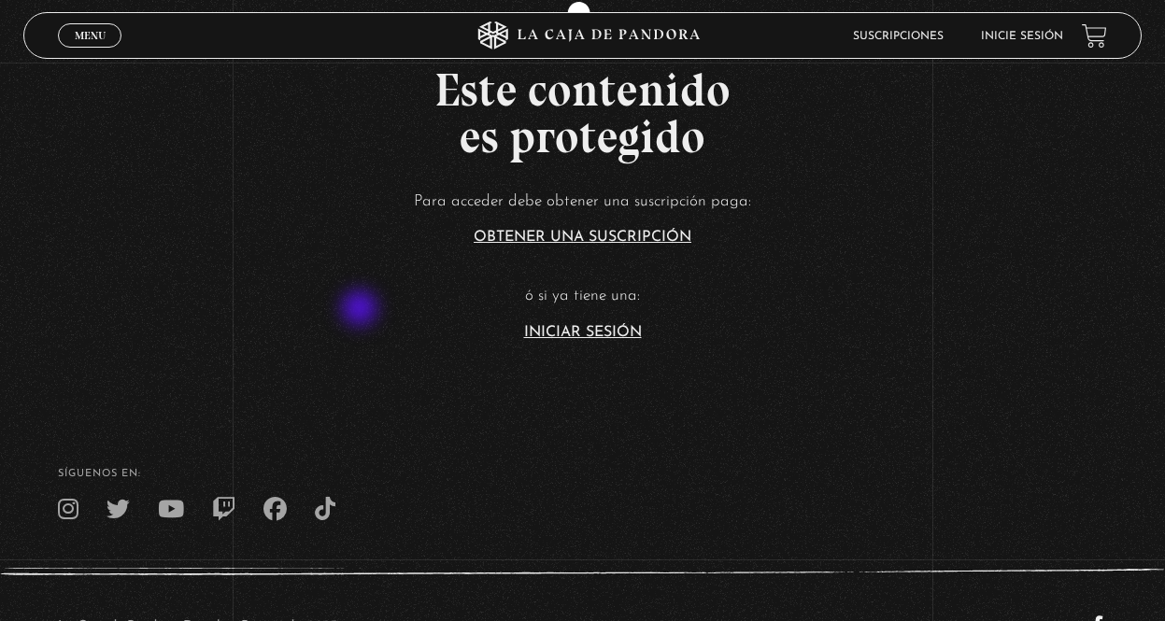
scroll to position [162, 0]
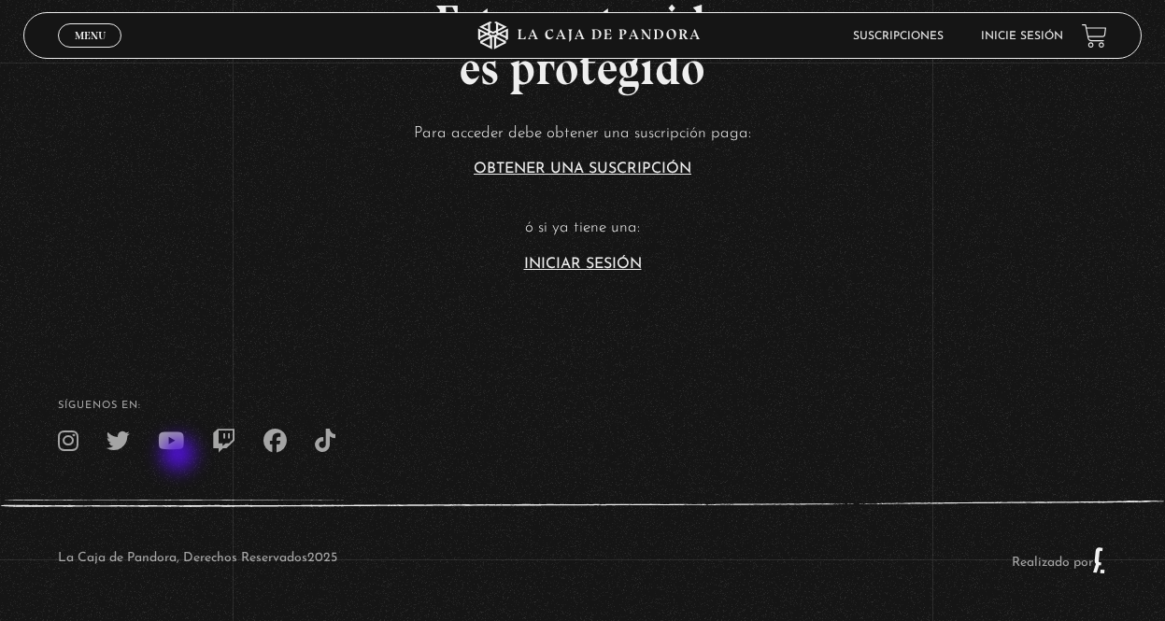
drag, startPoint x: 180, startPoint y: 456, endPoint x: 181, endPoint y: 446, distance: 9.4
click at [181, 450] on footer "SÍguenos en: La Caja de Pandora, Derechos Reservados 2025 Realizado por" at bounding box center [582, 478] width 1165 height 286
click at [163, 428] on div "SÍguenos en:" at bounding box center [582, 427] width 1165 height 52
click at [176, 446] on icon at bounding box center [171, 441] width 26 height 23
